Goal: Task Accomplishment & Management: Complete application form

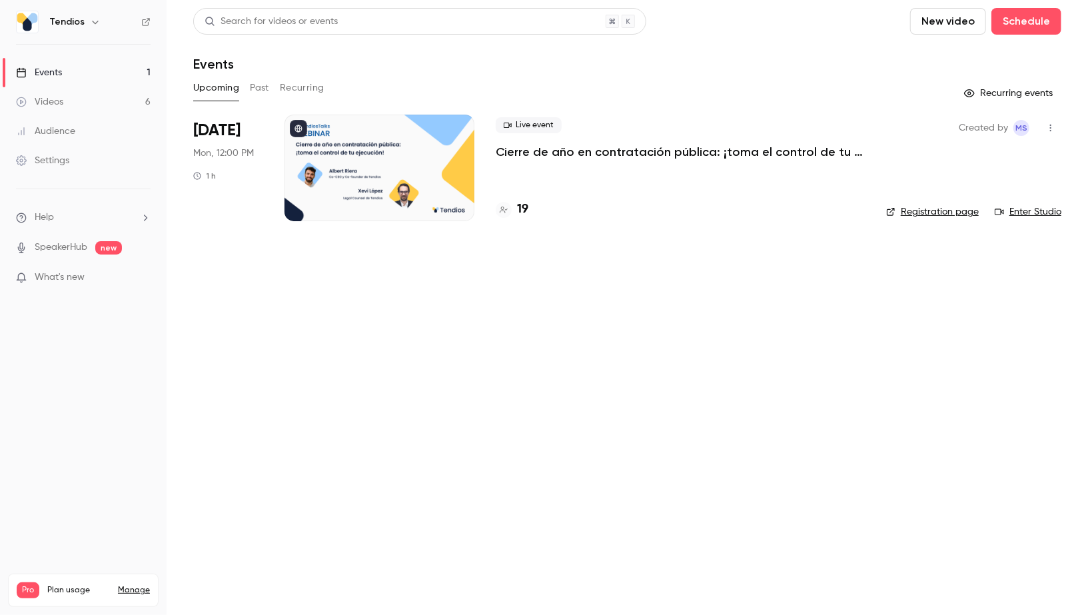
click at [135, 69] on link "Events 1" at bounding box center [83, 72] width 167 height 29
click at [130, 97] on link "Videos 6" at bounding box center [83, 101] width 167 height 29
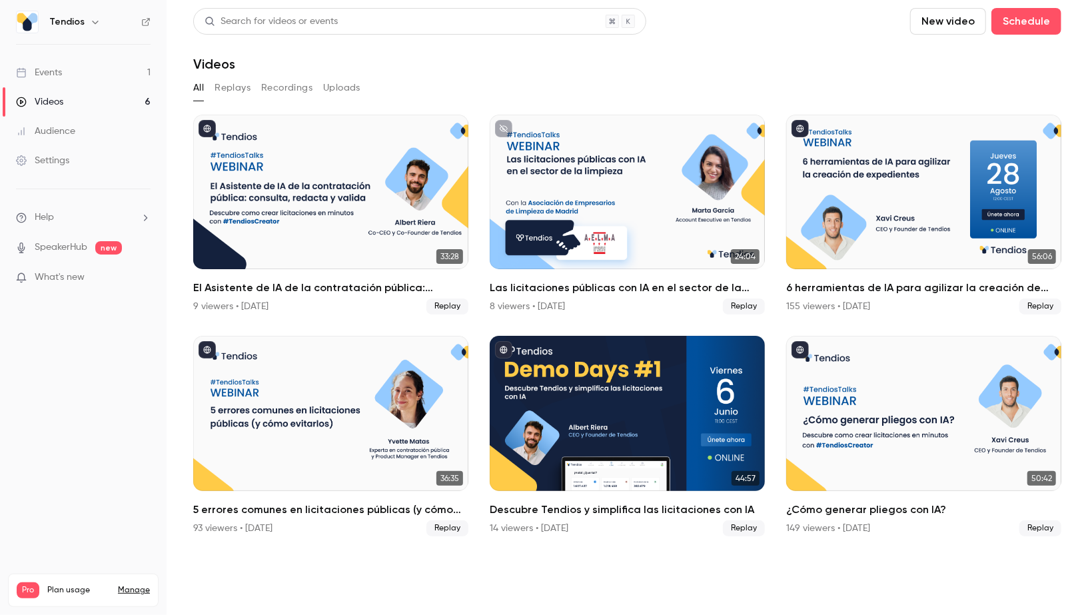
click at [112, 63] on link "Events 1" at bounding box center [83, 72] width 167 height 29
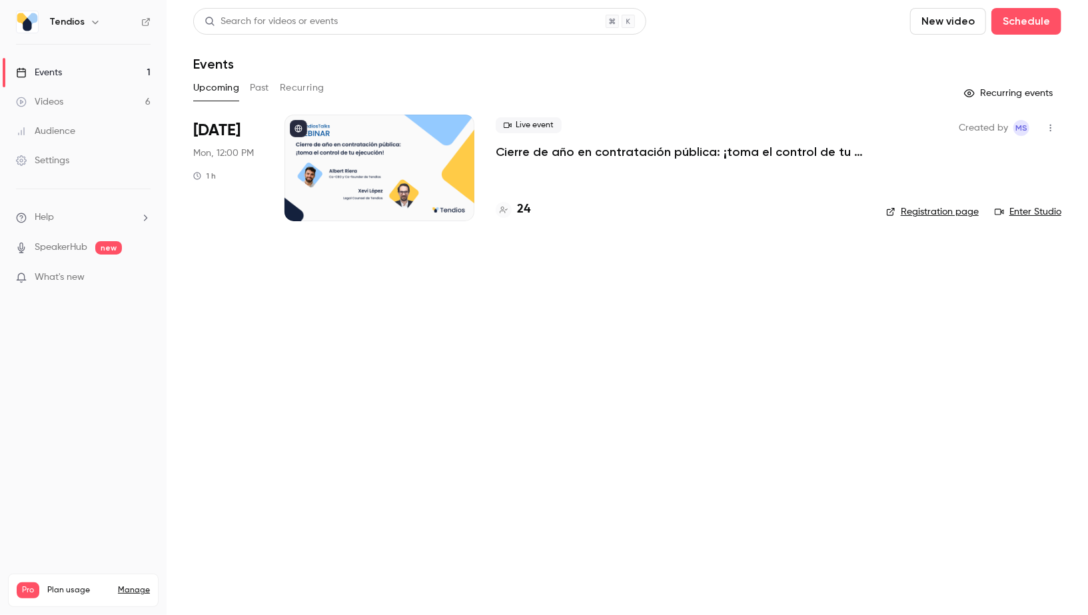
click at [110, 65] on link "Events 1" at bounding box center [83, 72] width 167 height 29
click at [117, 100] on link "Videos 6" at bounding box center [83, 101] width 167 height 29
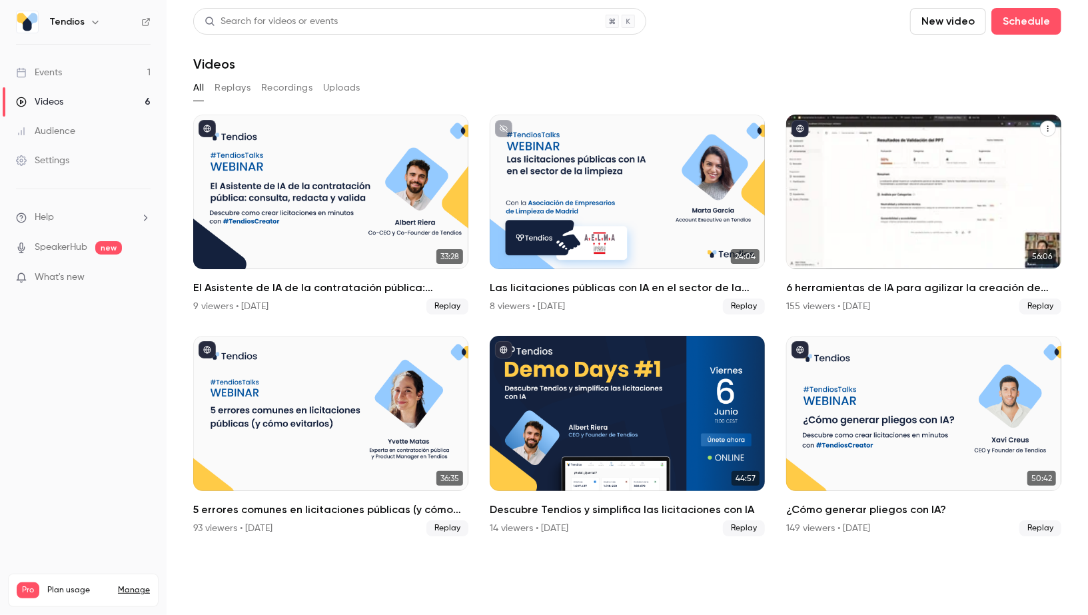
click at [1049, 127] on icon "6 herramientas de IA para agilizar la creación de expedientes" at bounding box center [1048, 129] width 8 height 8
click at [989, 155] on div "Share" at bounding box center [995, 159] width 104 height 13
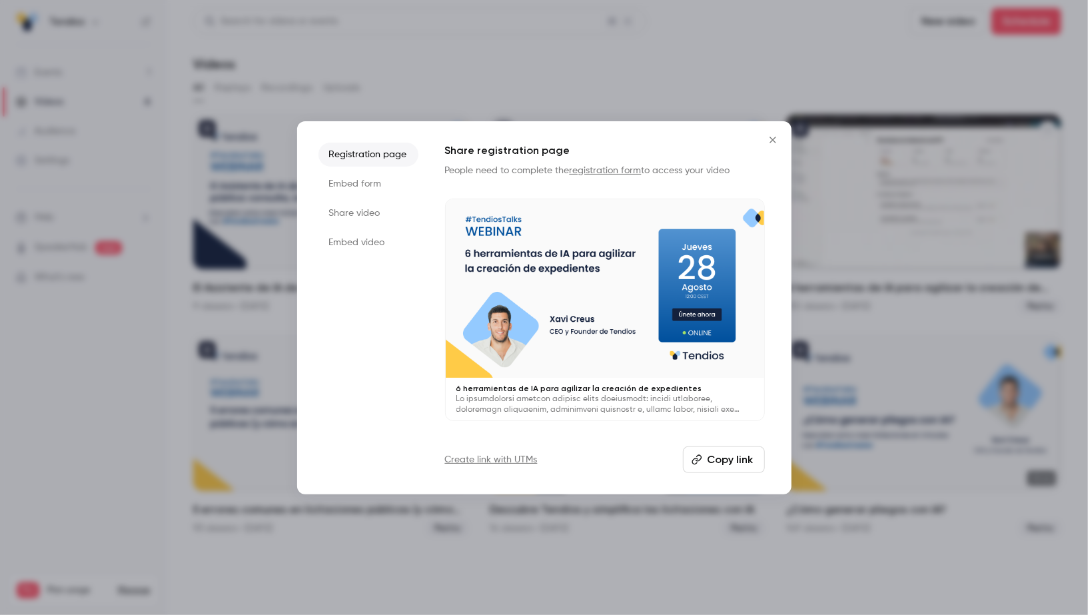
click at [737, 458] on button "Copy link" at bounding box center [724, 459] width 82 height 27
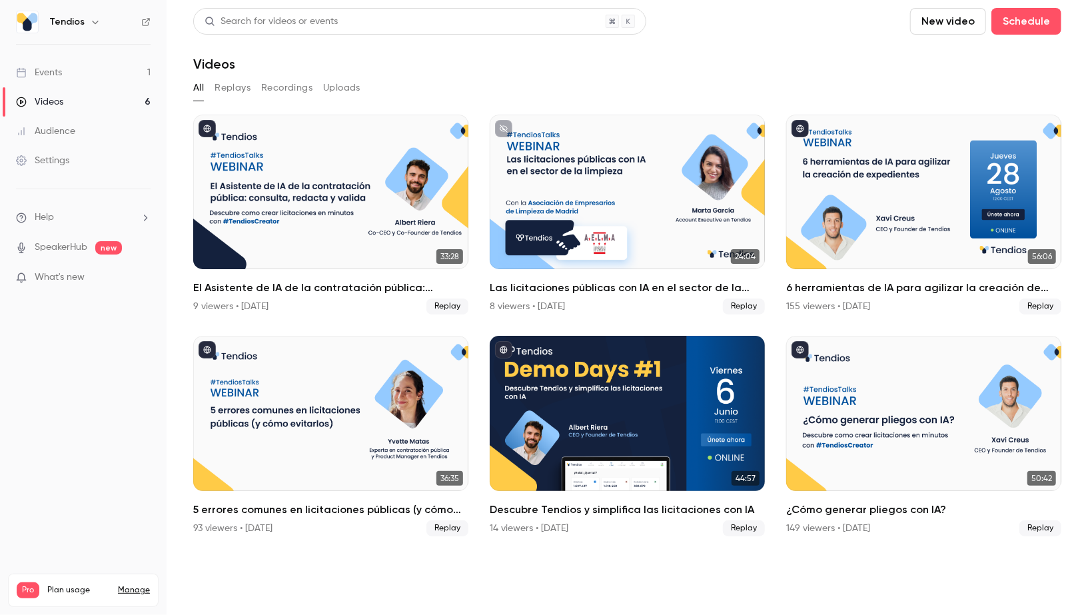
click at [77, 77] on link "Events 1" at bounding box center [83, 72] width 167 height 29
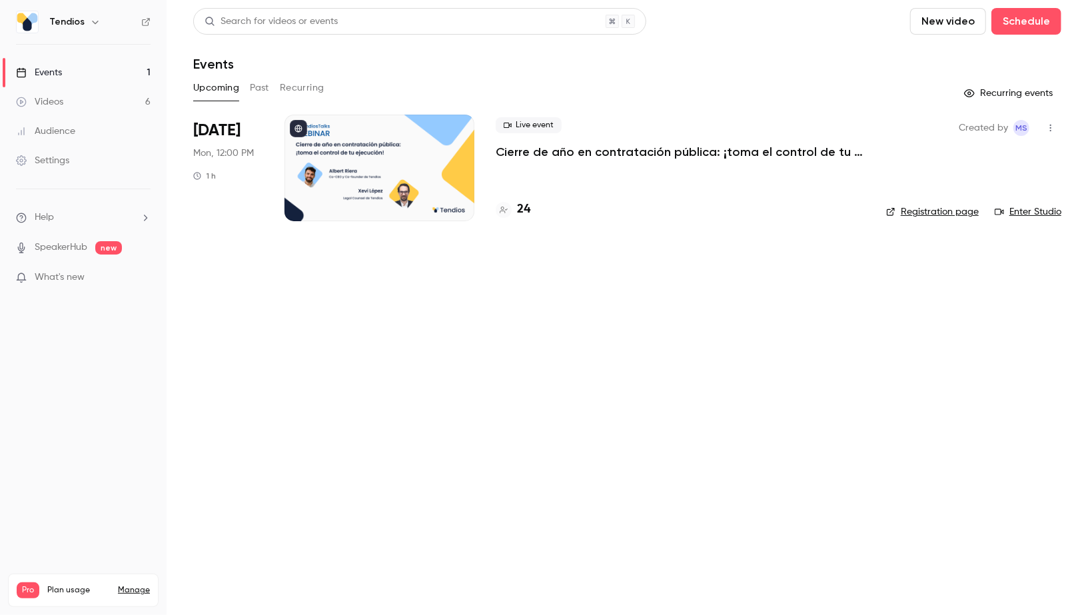
click at [89, 94] on link "Videos 6" at bounding box center [83, 101] width 167 height 29
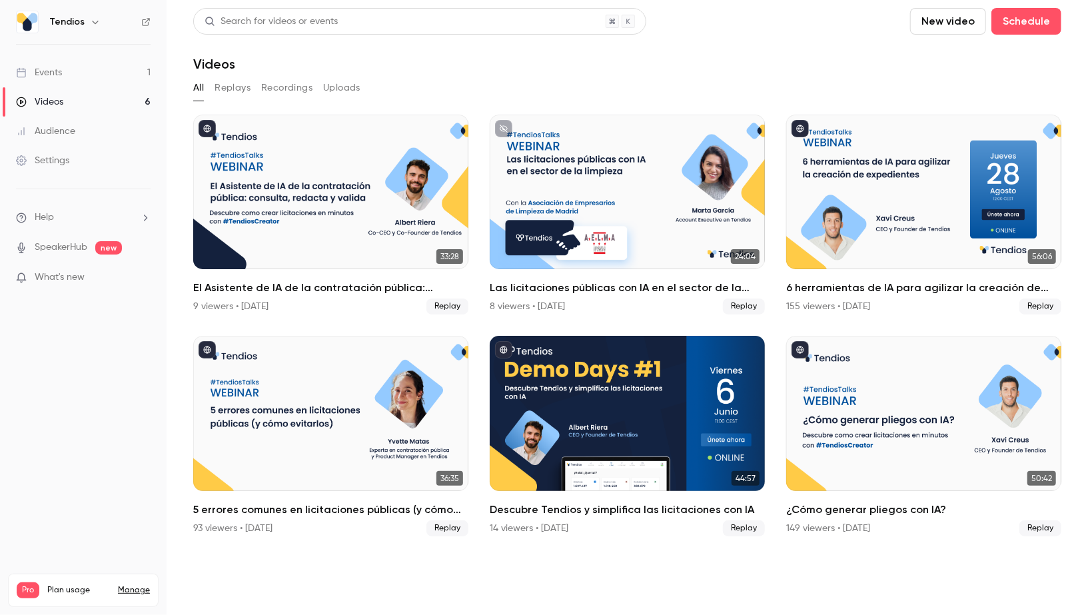
click at [82, 72] on link "Events 1" at bounding box center [83, 72] width 167 height 29
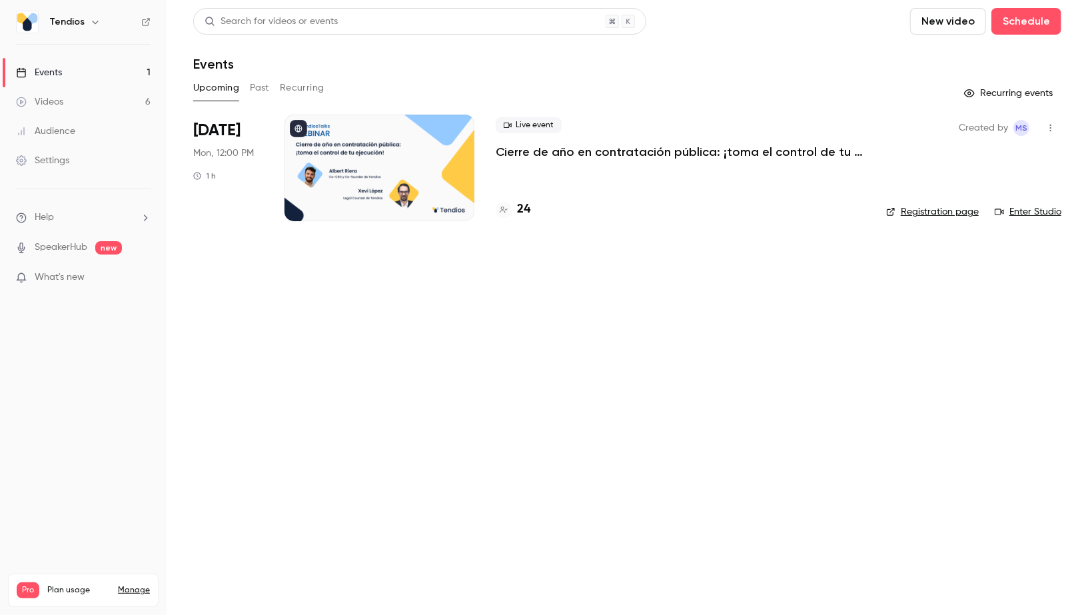
click at [82, 107] on link "Videos 6" at bounding box center [83, 101] width 167 height 29
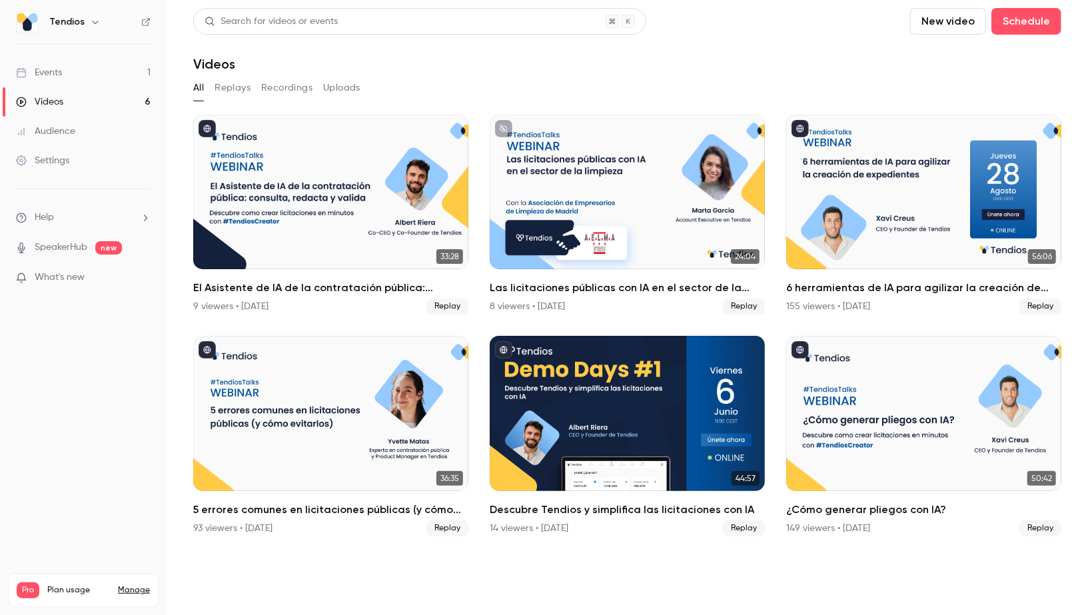
click at [61, 71] on div "Events" at bounding box center [39, 72] width 46 height 13
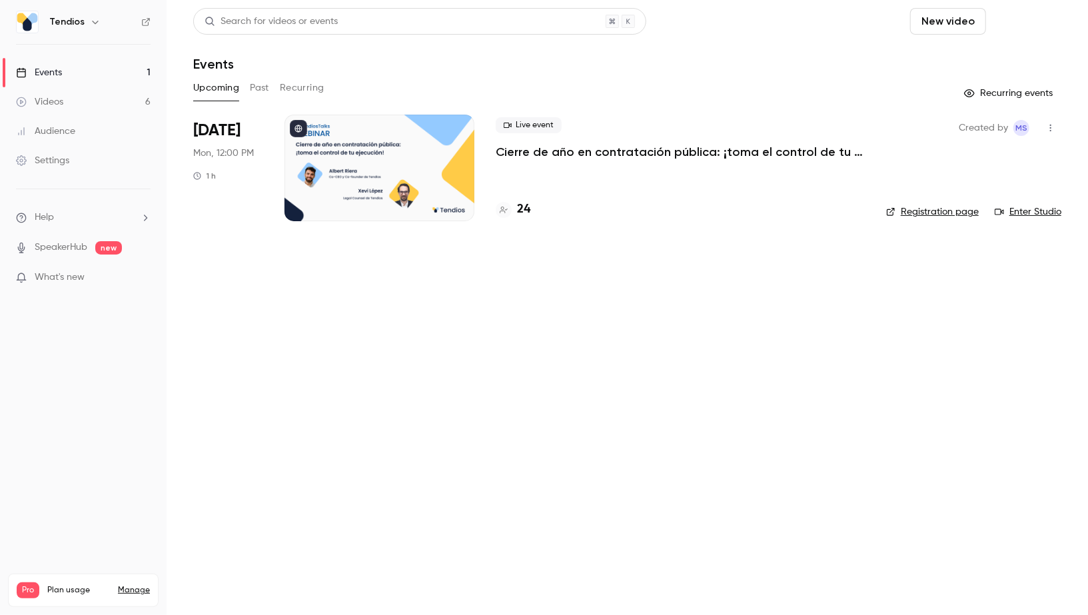
click at [1060, 23] on button "Schedule" at bounding box center [1026, 21] width 70 height 27
click at [953, 59] on div "One time event" at bounding box center [999, 57] width 101 height 13
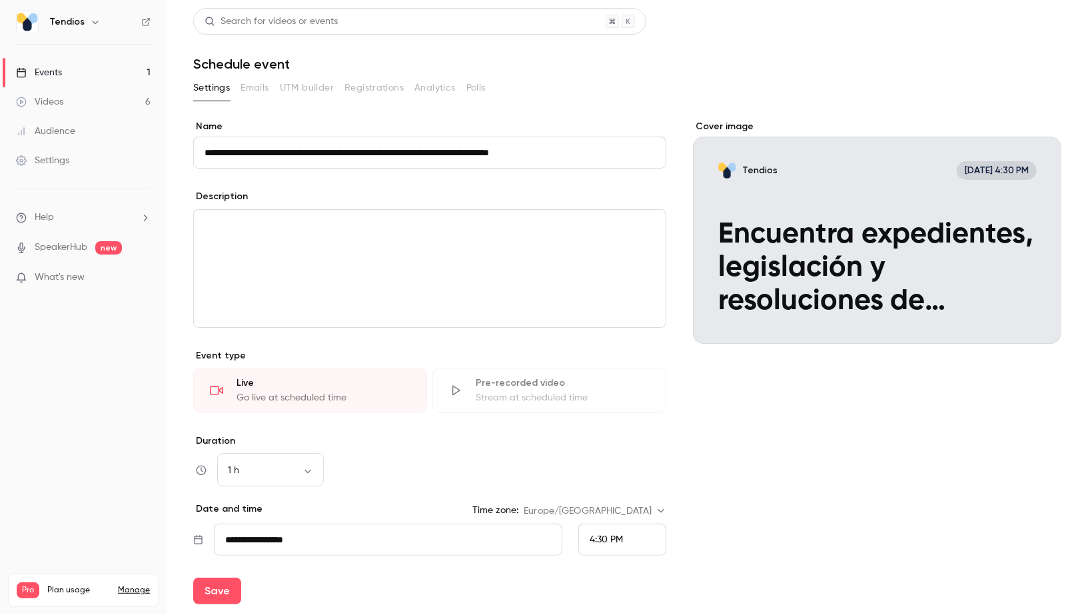
type input "**********"
click at [334, 235] on div "editor" at bounding box center [430, 268] width 472 height 117
click at [313, 149] on input "**********" at bounding box center [429, 153] width 473 height 32
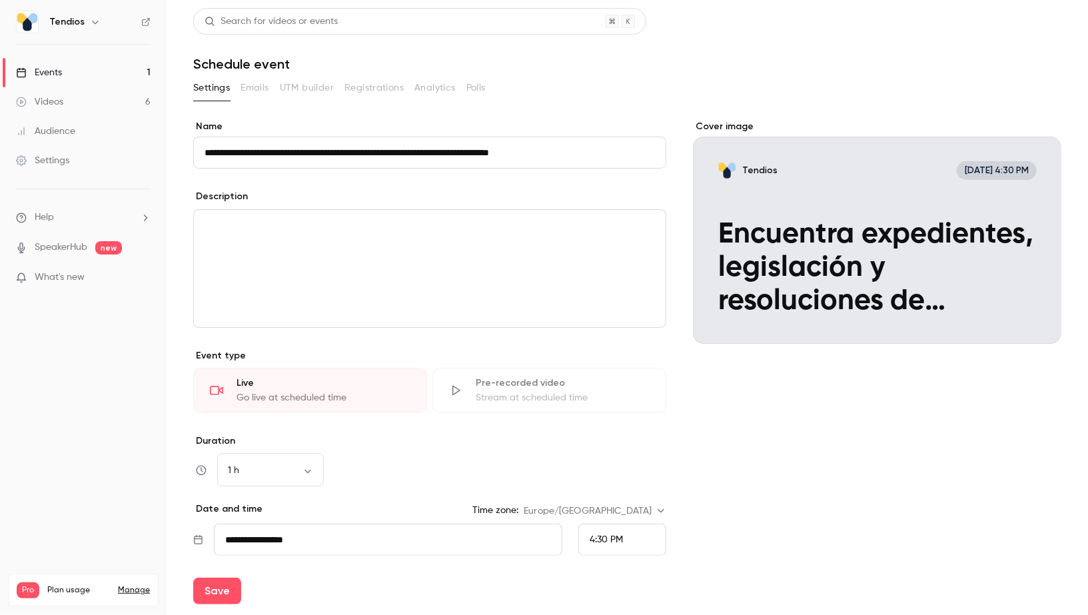
click at [477, 240] on div "editor" at bounding box center [430, 268] width 472 height 117
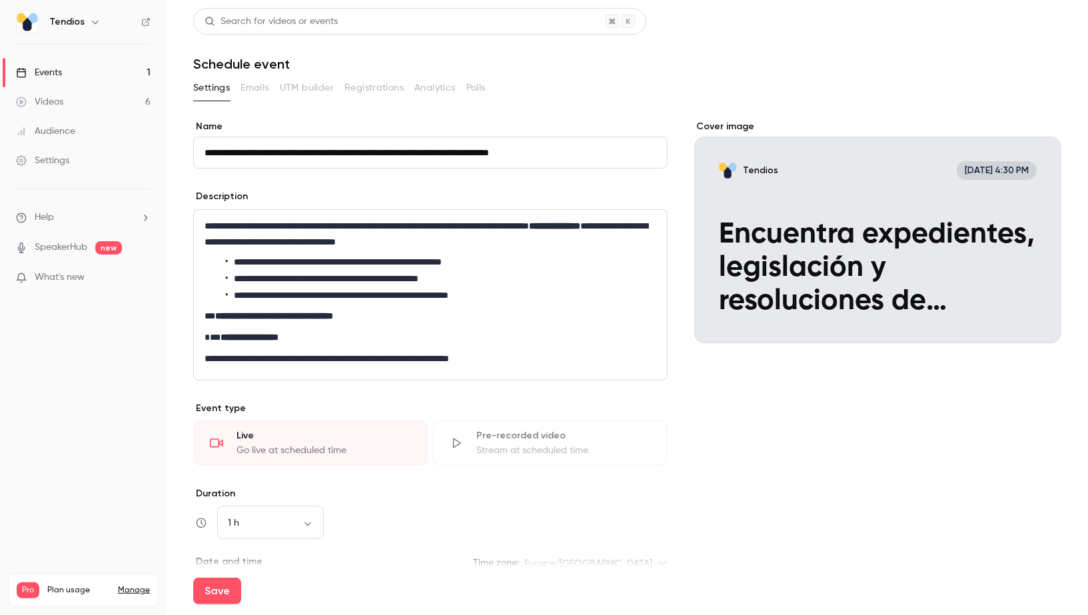
scroll to position [192, 0]
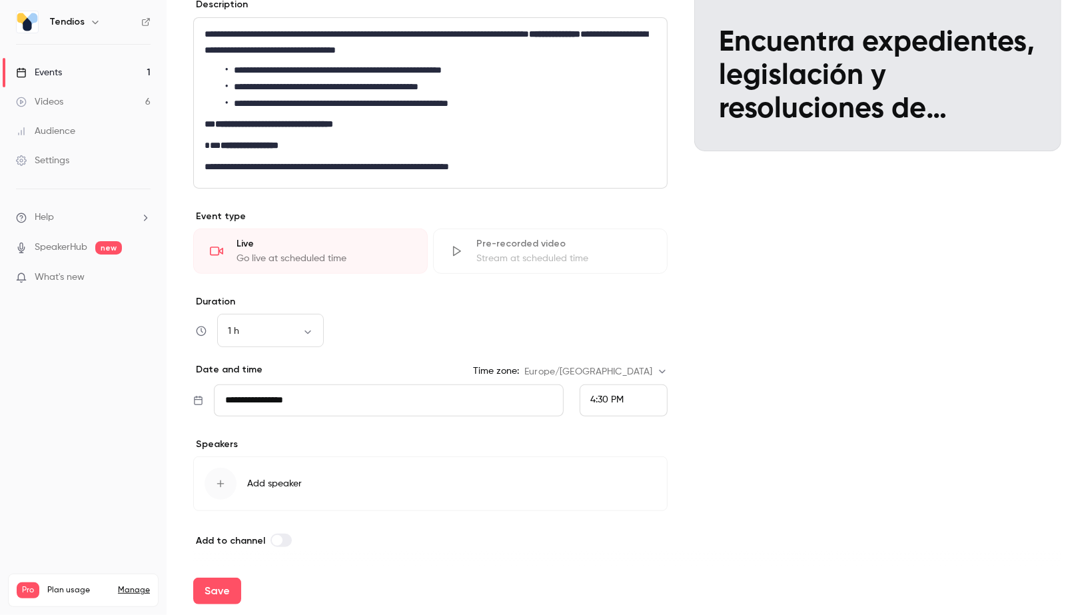
click at [268, 401] on input "**********" at bounding box center [388, 400] width 349 height 32
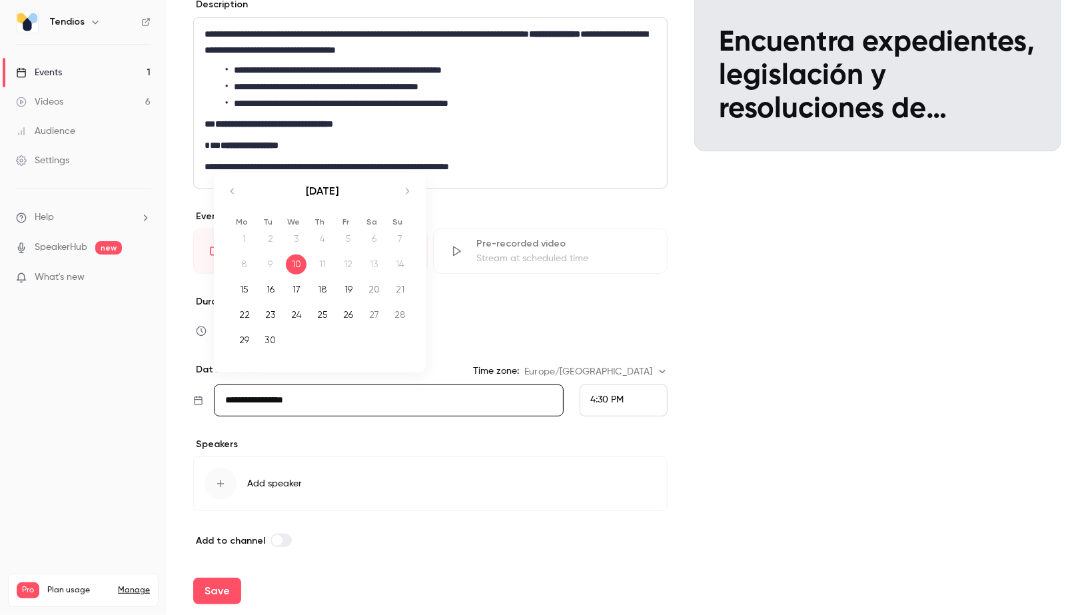
click at [317, 310] on div "25" at bounding box center [322, 315] width 21 height 20
type input "**********"
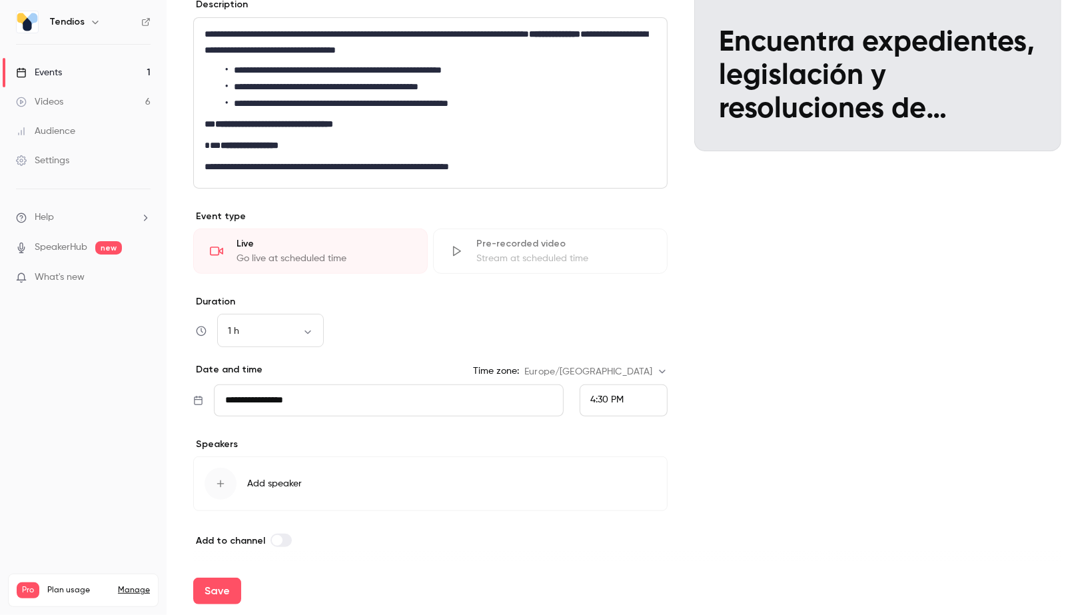
click at [306, 258] on div "Go live at scheduled time" at bounding box center [323, 258] width 175 height 13
click at [279, 482] on span "Add speaker" at bounding box center [274, 483] width 55 height 13
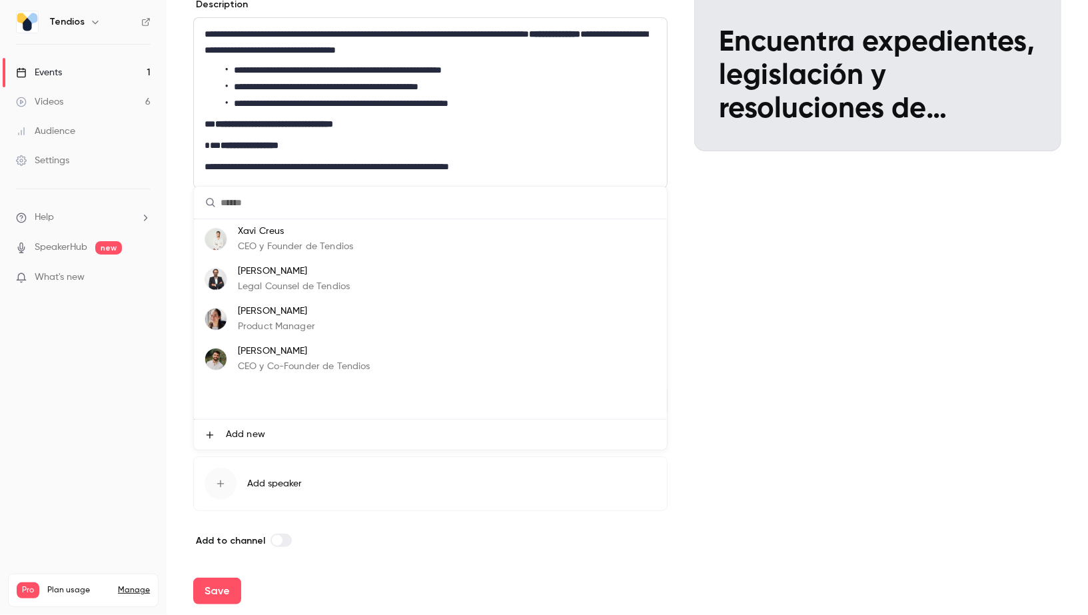
click at [272, 278] on div "[PERSON_NAME] Legal Counsel de Tendios" at bounding box center [294, 278] width 112 height 29
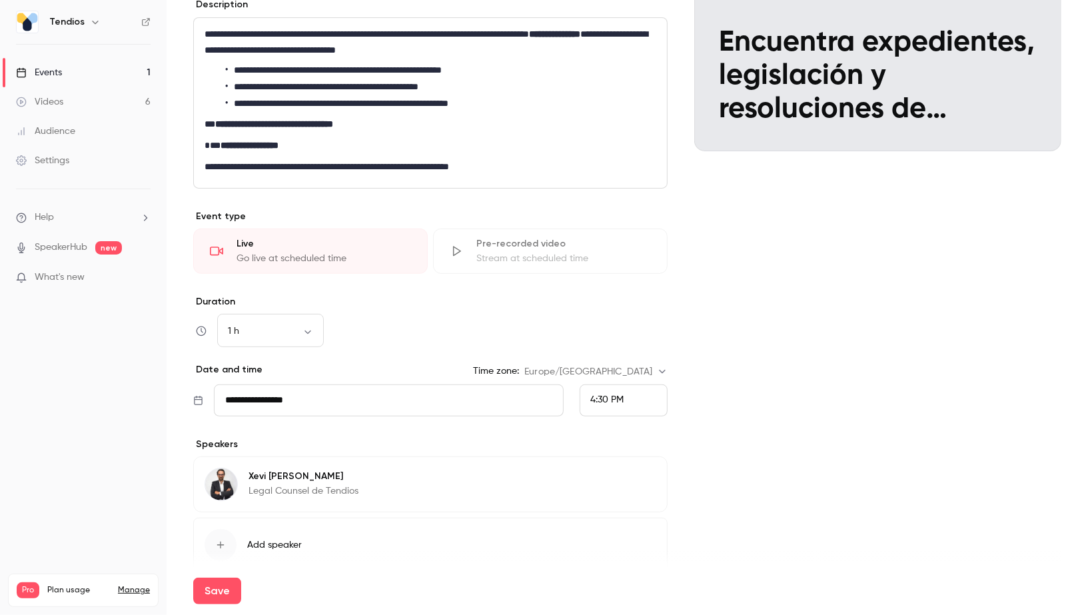
click at [502, 476] on div "[PERSON_NAME] Legal Counsel de Tendios Edit" at bounding box center [430, 484] width 474 height 56
click at [625, 473] on button "Edit" at bounding box center [632, 478] width 49 height 21
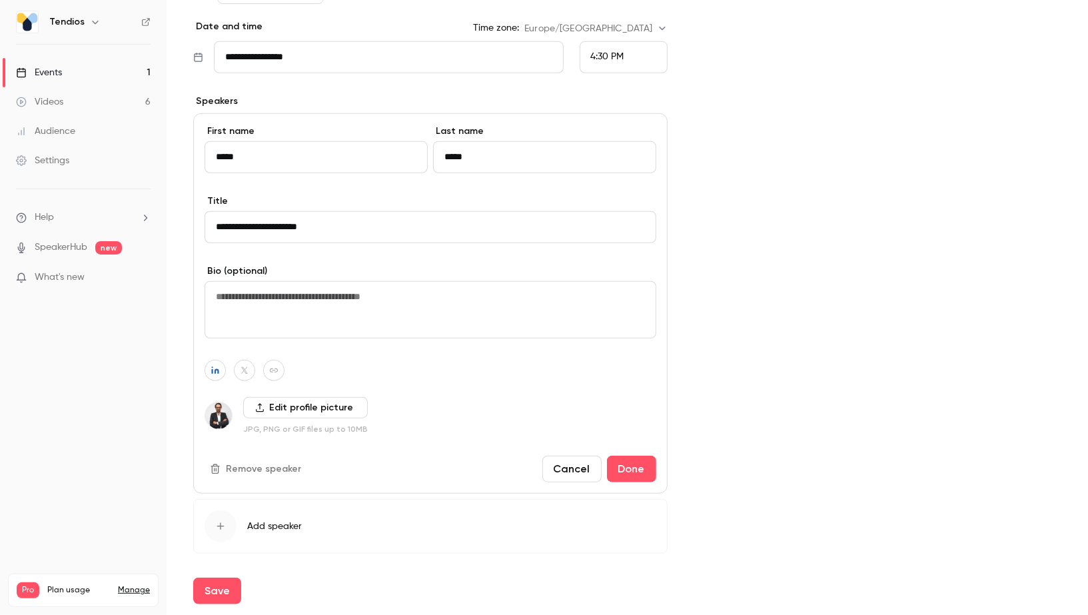
scroll to position [577, 0]
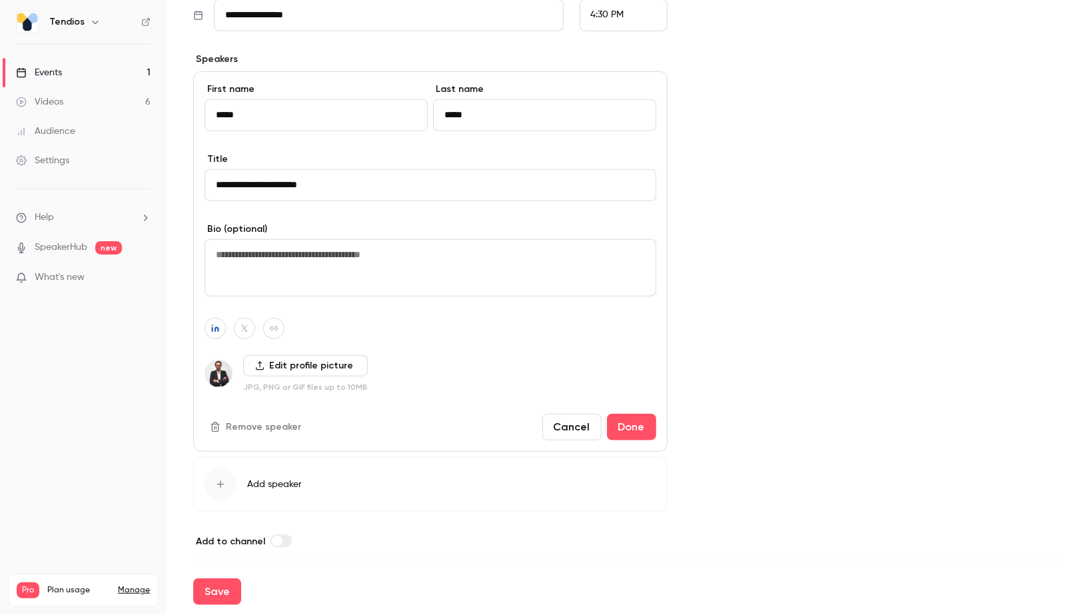
click at [268, 426] on button "Remove speaker" at bounding box center [257, 426] width 105 height 21
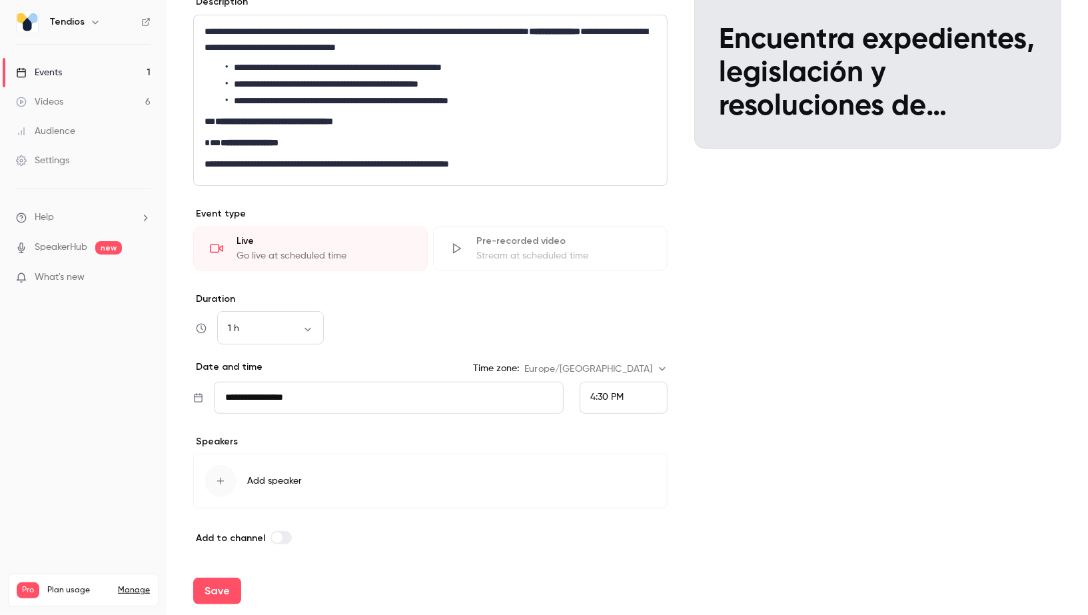
scroll to position [192, 0]
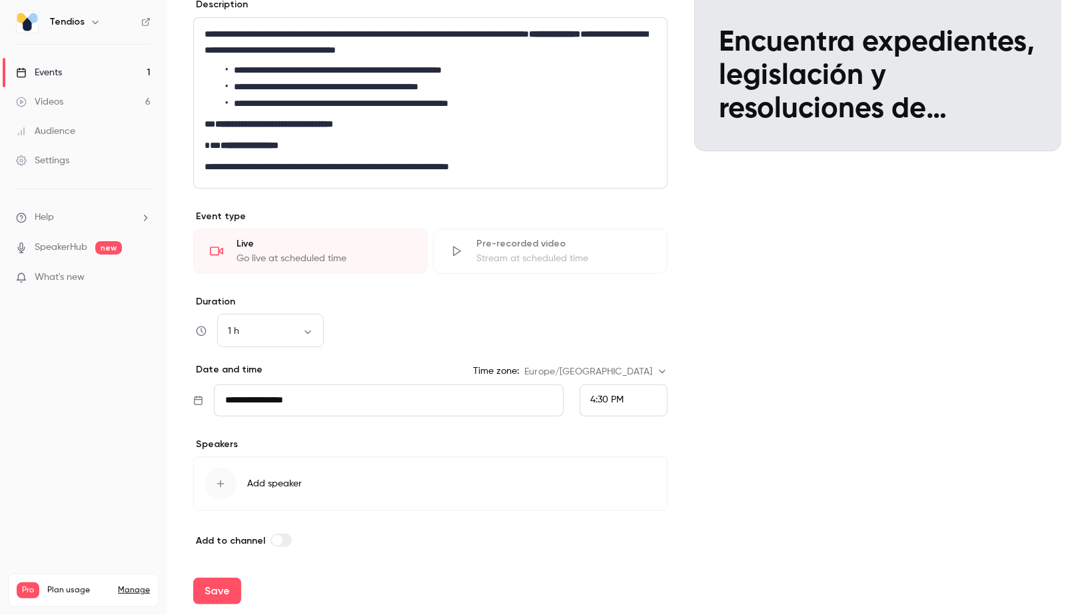
click at [284, 466] on button "Add speaker" at bounding box center [430, 483] width 474 height 55
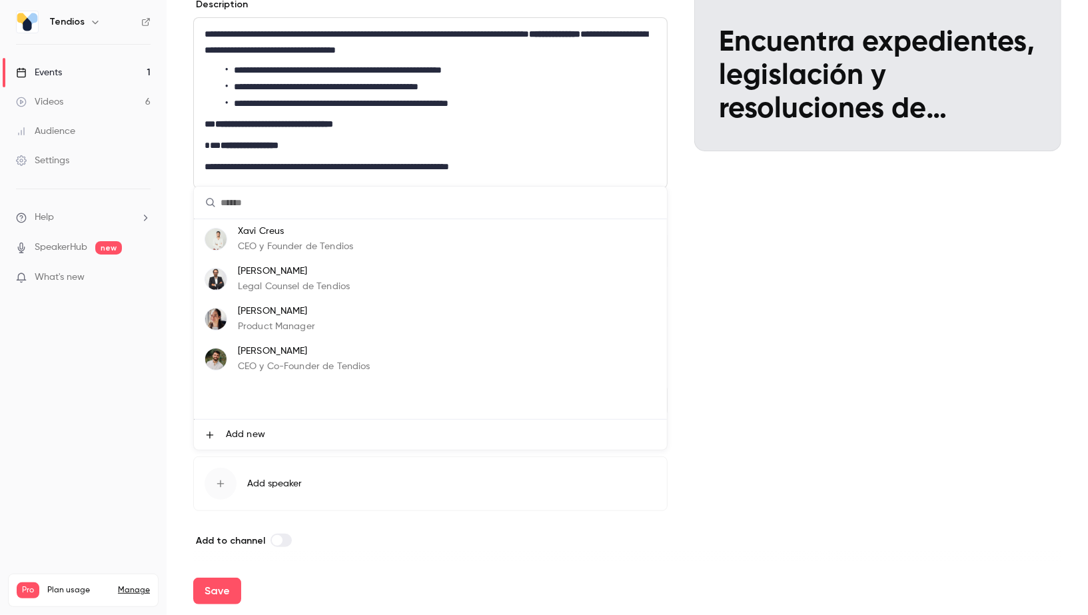
click at [268, 230] on p "Xavi Creus" at bounding box center [295, 231] width 115 height 14
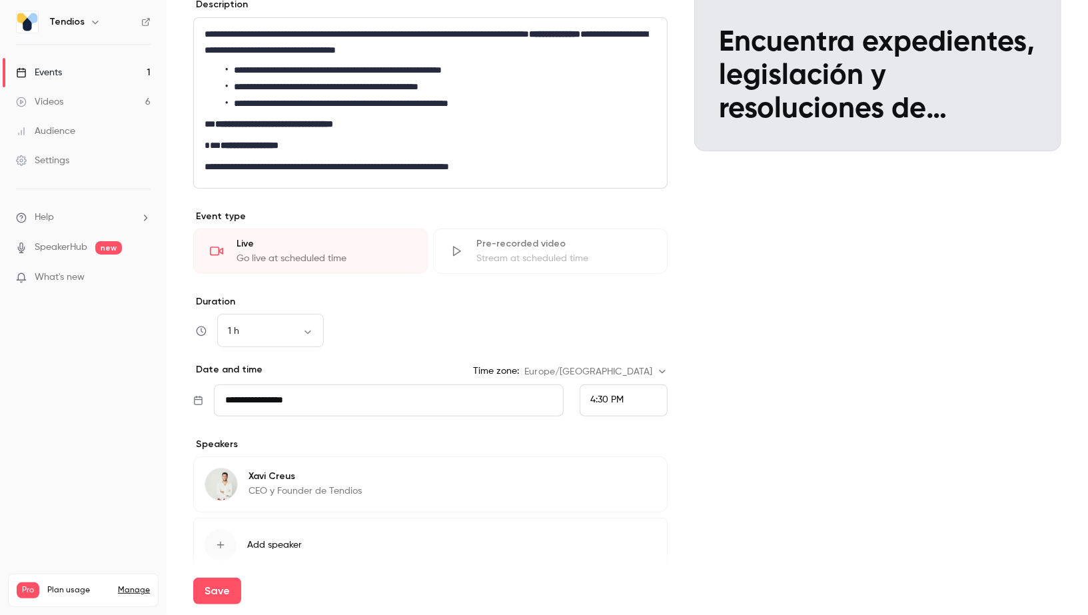
scroll to position [253, 0]
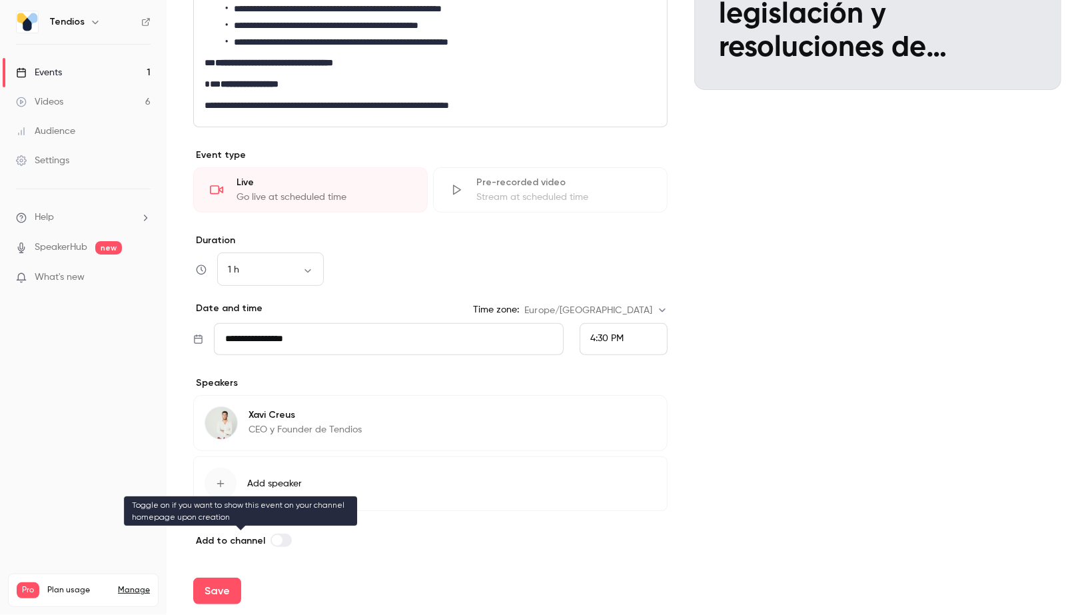
click at [275, 538] on span at bounding box center [277, 540] width 11 height 11
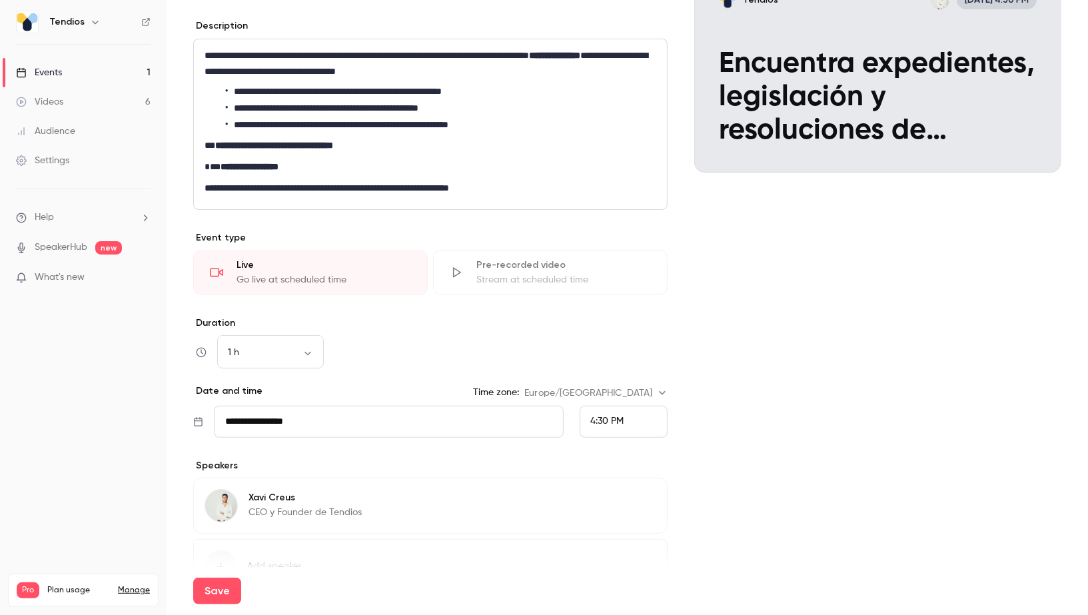
scroll to position [0, 0]
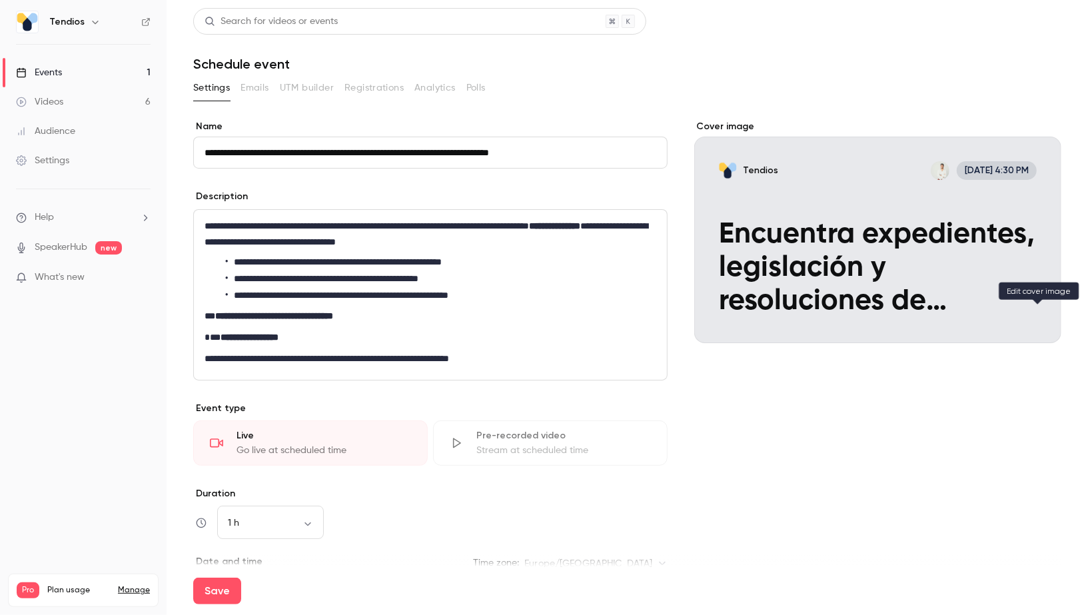
click at [1043, 316] on icon "Cover image" at bounding box center [1037, 319] width 15 height 11
click at [1041, 316] on icon "Cover image" at bounding box center [1037, 319] width 15 height 11
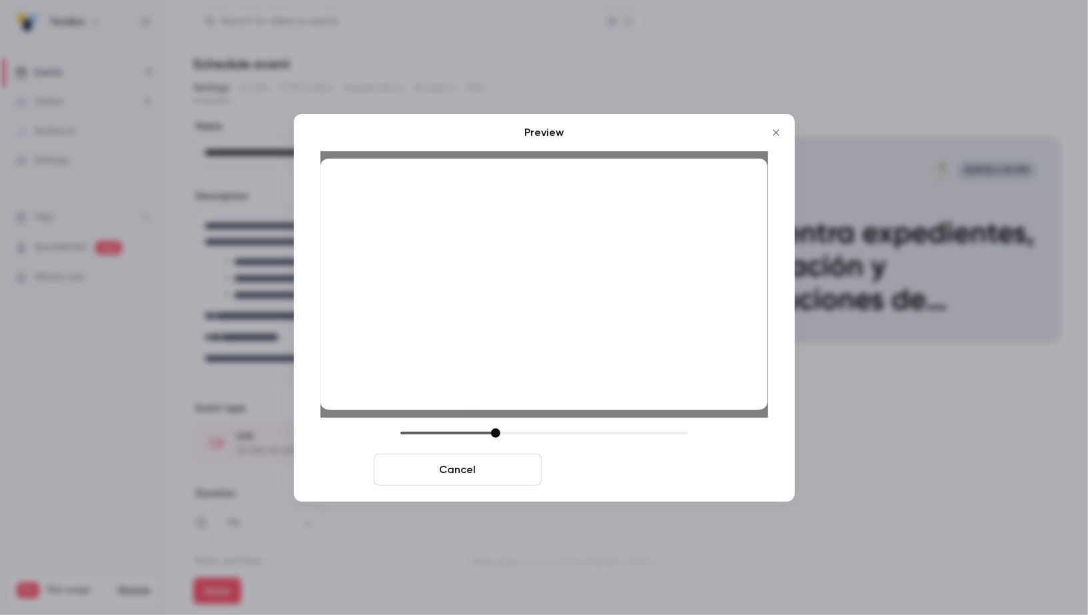
click at [599, 480] on button "Save cover" at bounding box center [631, 470] width 168 height 32
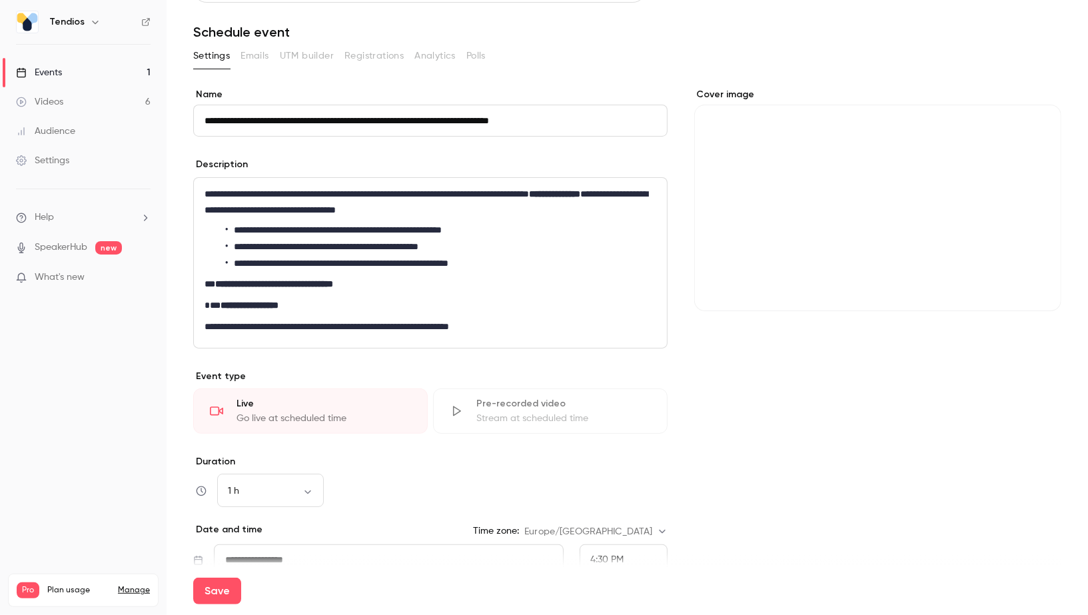
scroll to position [27, 0]
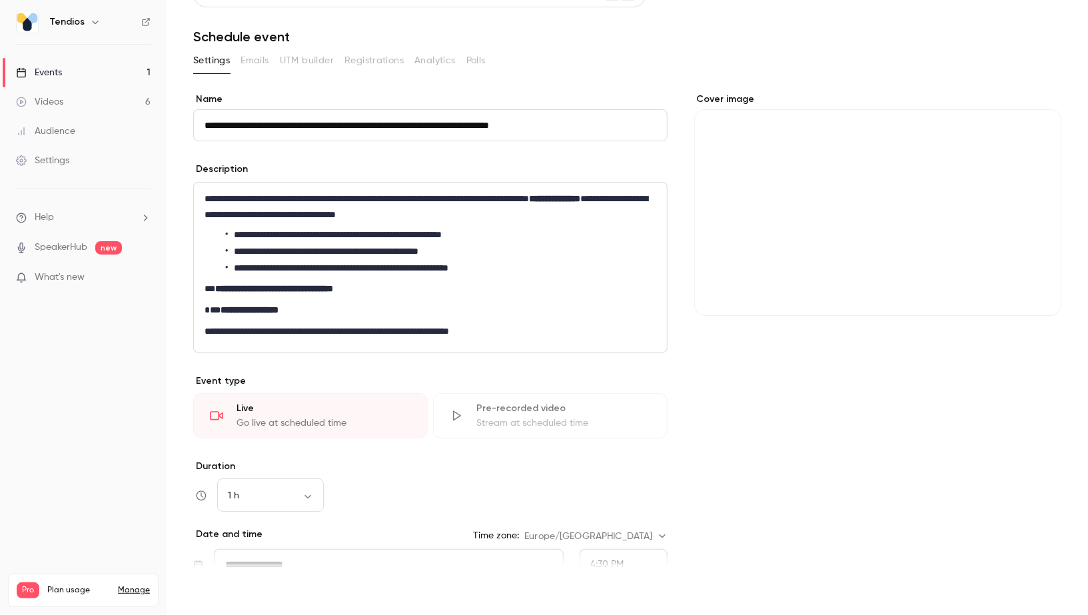
click at [226, 594] on button "Save" at bounding box center [217, 591] width 48 height 27
type input "**********"
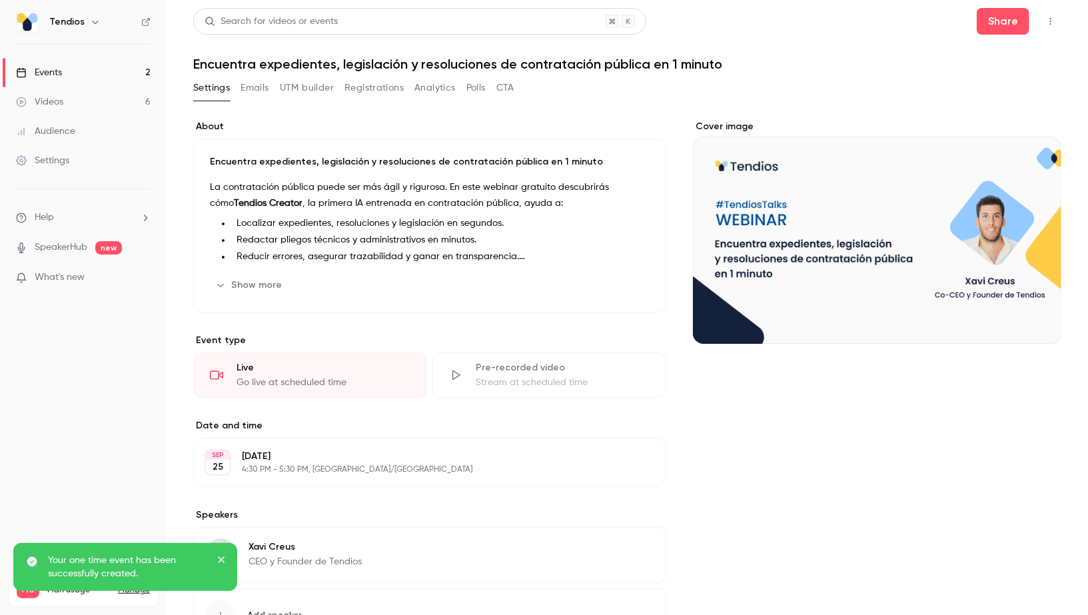
click at [126, 74] on link "Events 2" at bounding box center [83, 72] width 167 height 29
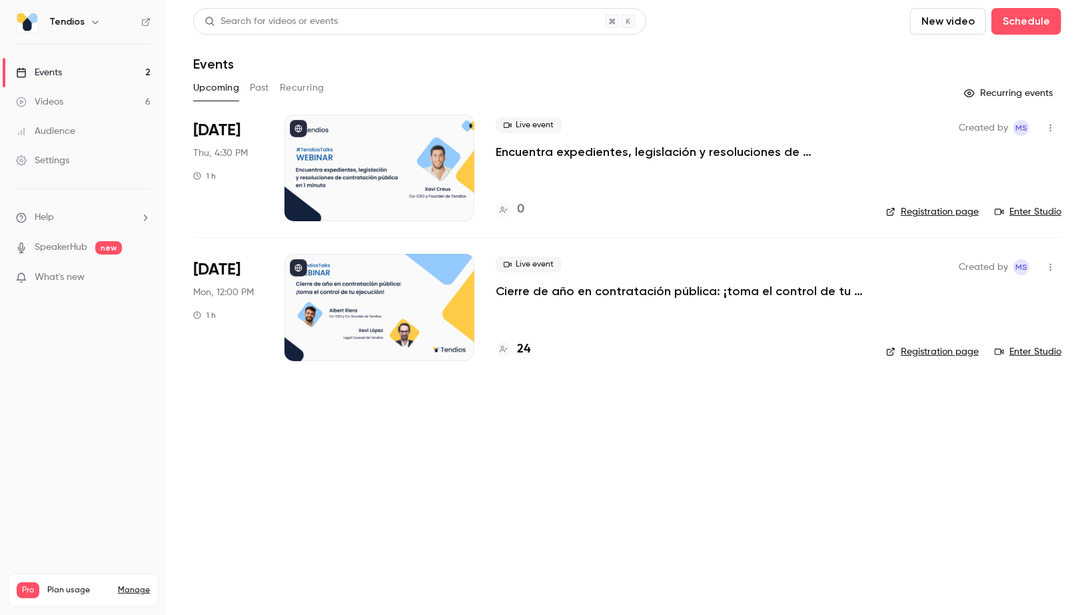
click at [967, 213] on link "Registration page" at bounding box center [932, 211] width 93 height 13
